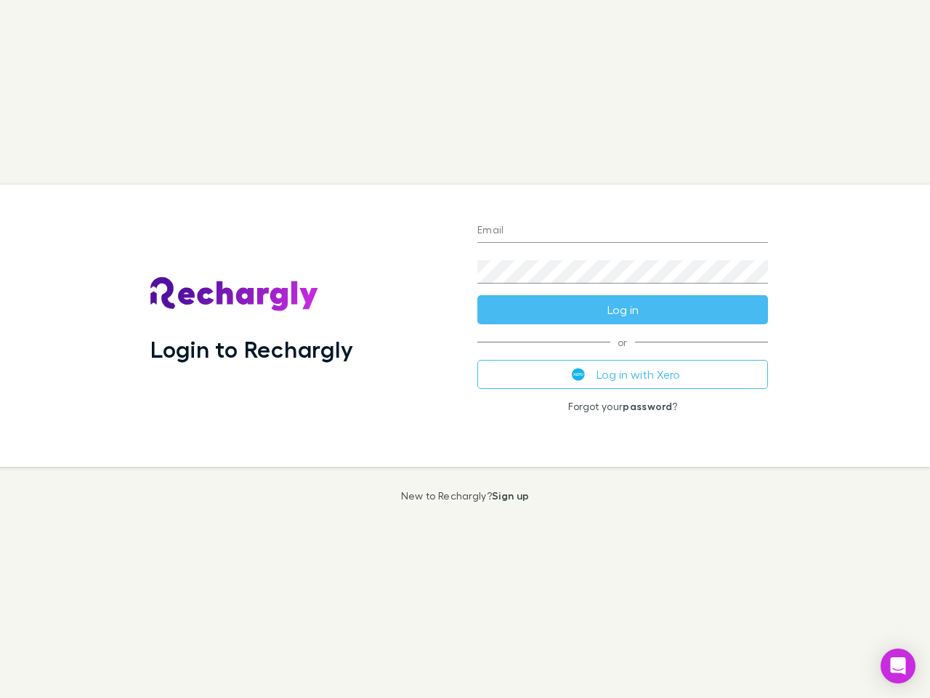
click at [465, 349] on div "Login to Rechargly" at bounding box center [302, 326] width 327 height 282
click at [623, 231] on input "Email" at bounding box center [622, 230] width 291 height 23
click at [623, 310] on form "Email Password Log in" at bounding box center [622, 266] width 291 height 116
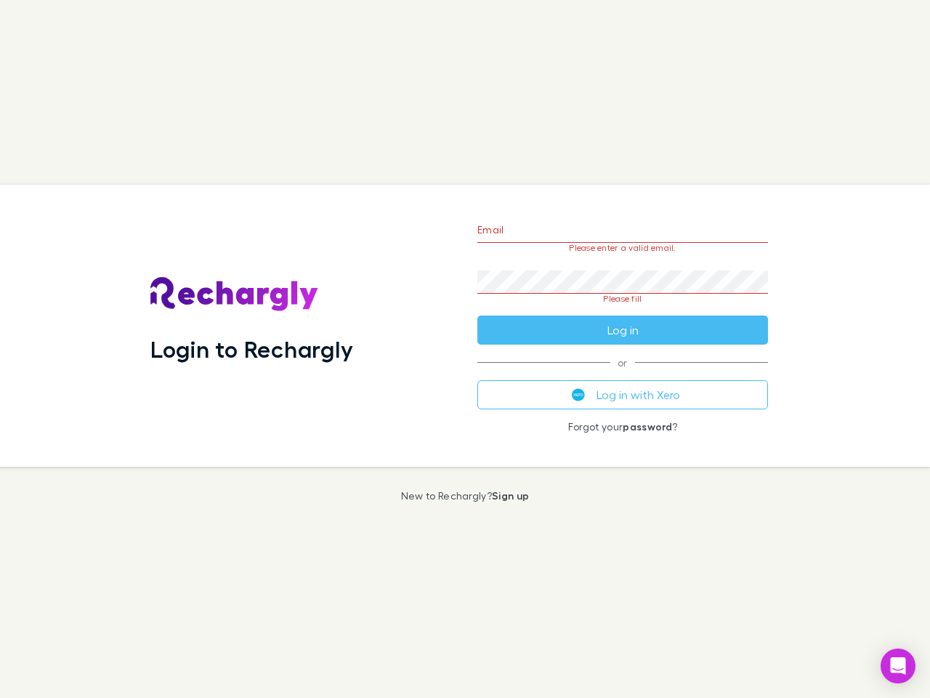
click at [623, 374] on div "Email Please enter a valid email. Password Please fill Log in or Log in with Xe…" at bounding box center [623, 326] width 314 height 282
click at [898, 666] on icon "Open Intercom Messenger" at bounding box center [898, 665] width 15 height 17
